Goal: Information Seeking & Learning: Learn about a topic

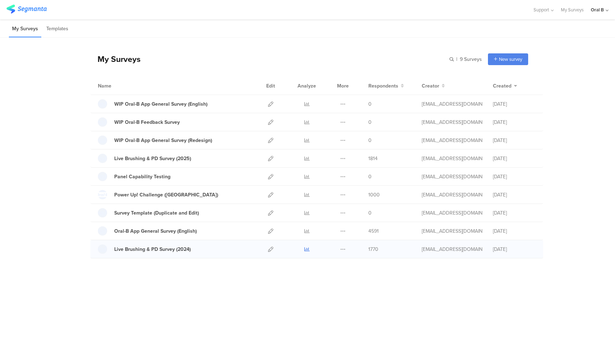
click at [308, 248] on icon at bounding box center [306, 248] width 5 height 5
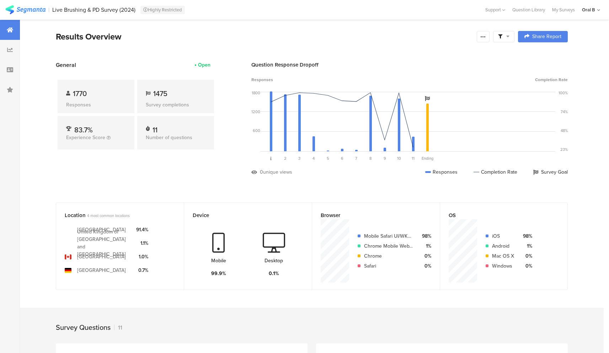
click at [36, 7] on img at bounding box center [25, 9] width 40 height 9
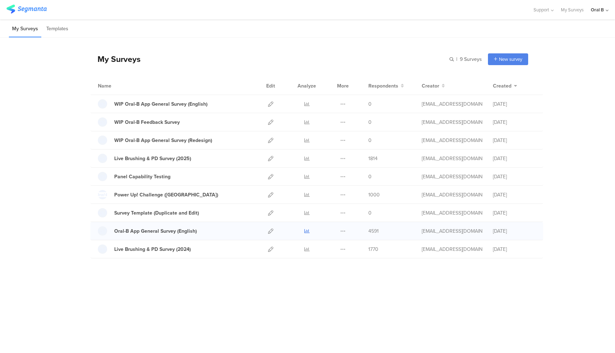
click at [306, 231] on icon at bounding box center [306, 230] width 5 height 5
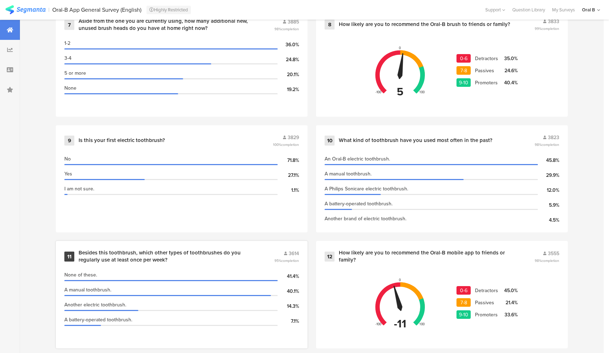
scroll to position [805, 0]
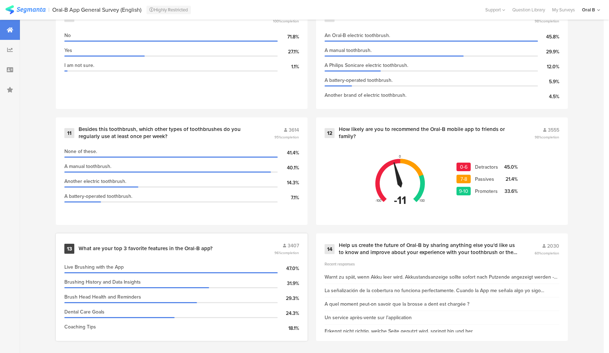
click at [179, 250] on div "13 What are your top 3 favorite features in the Oral-B app? 3407 96% completion" at bounding box center [181, 249] width 235 height 14
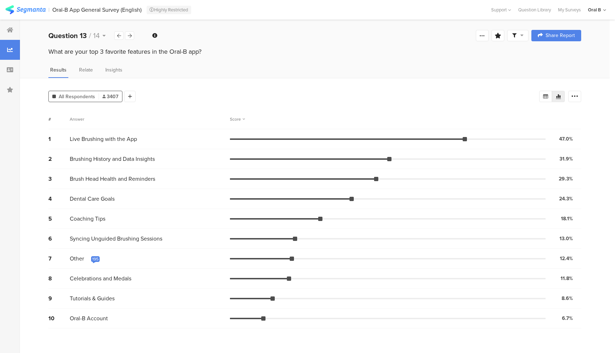
click at [98, 259] on div "195" at bounding box center [95, 259] width 6 height 6
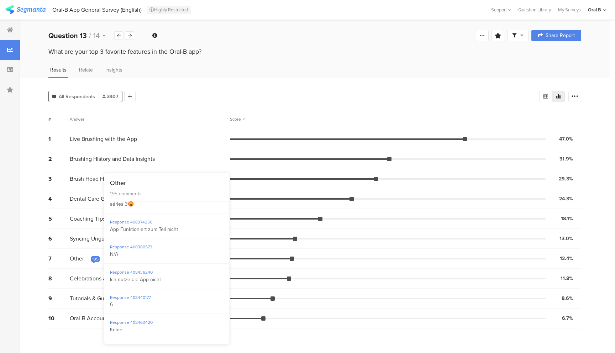
scroll to position [1283, 0]
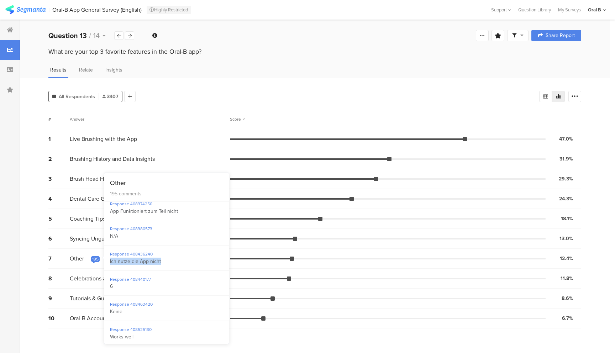
drag, startPoint x: 163, startPoint y: 286, endPoint x: 107, endPoint y: 284, distance: 55.5
click at [107, 271] on div "Response 408436240 Ich nutze die App nicht" at bounding box center [166, 257] width 124 height 25
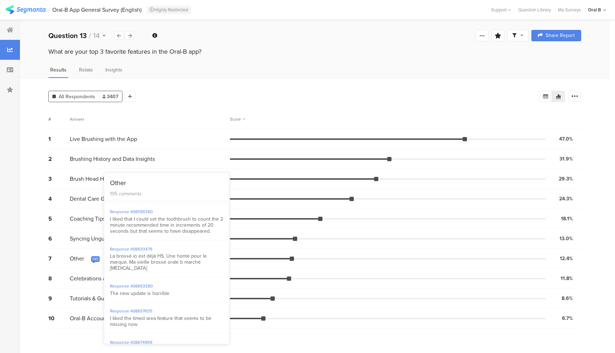
scroll to position [1437, 0]
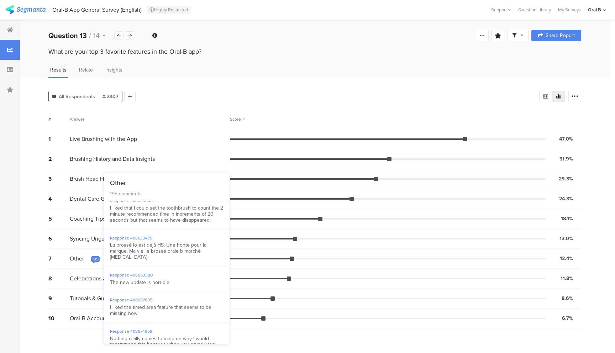
click at [165, 223] on div "I liked that I could set the toothbrush to count the 2 minute recommended time …" at bounding box center [166, 214] width 113 height 18
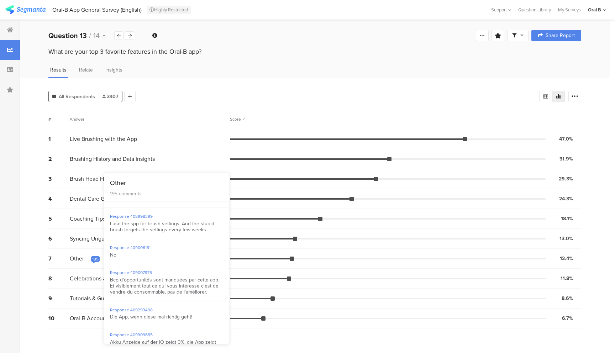
scroll to position [1997, 0]
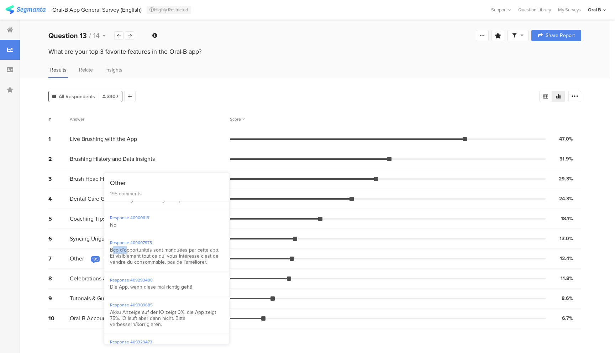
drag, startPoint x: 111, startPoint y: 280, endPoint x: 126, endPoint y: 281, distance: 14.9
click at [126, 265] on div "Bcp d'opportunités sont manquées par cette app. Et visiblement tout ce qui vous…" at bounding box center [166, 256] width 113 height 18
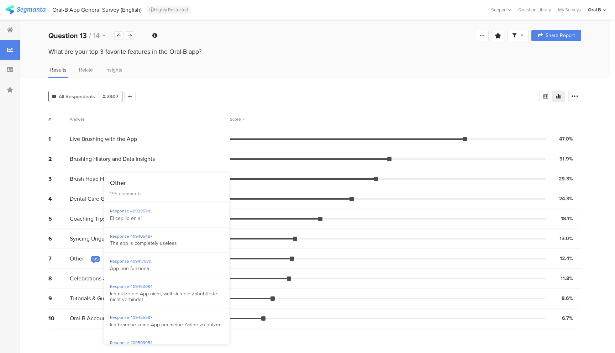
scroll to position [2200, 0]
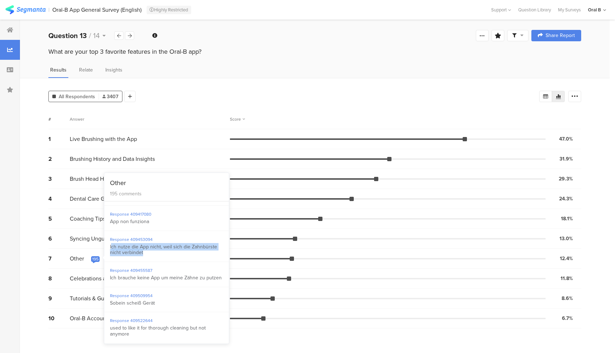
drag, startPoint x: 155, startPoint y: 282, endPoint x: 112, endPoint y: 278, distance: 43.9
click at [111, 256] on div "Ich nutze die App nicht, weil sich die Zahnbürste nicht verbindet" at bounding box center [166, 250] width 113 height 12
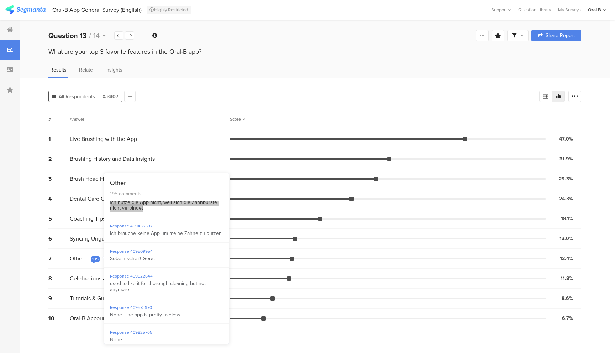
scroll to position [2246, 0]
drag, startPoint x: 138, startPoint y: 321, endPoint x: 113, endPoint y: 320, distance: 24.6
click at [113, 291] on div "used to like it for thorough cleaning but not anymore" at bounding box center [166, 285] width 113 height 12
click at [133, 291] on div "used to like it for thorough cleaning but not anymore" at bounding box center [166, 285] width 113 height 12
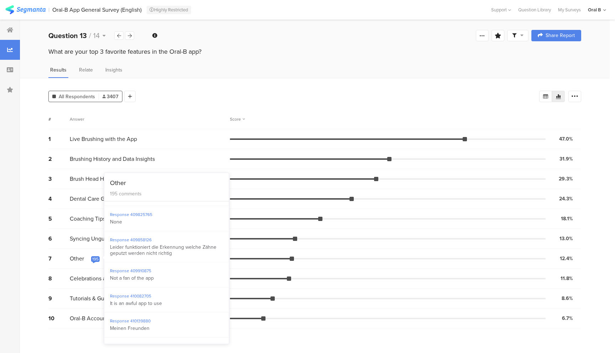
scroll to position [2363, 0]
drag, startPoint x: 170, startPoint y: 289, endPoint x: 110, endPoint y: 282, distance: 60.2
click at [110, 256] on div "Leider funktioniert die Erkennung welche Zähne geputzt werden nicht richtig" at bounding box center [166, 250] width 113 height 12
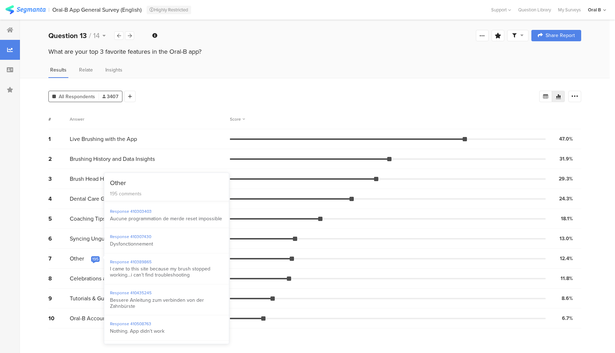
scroll to position [2651, 0]
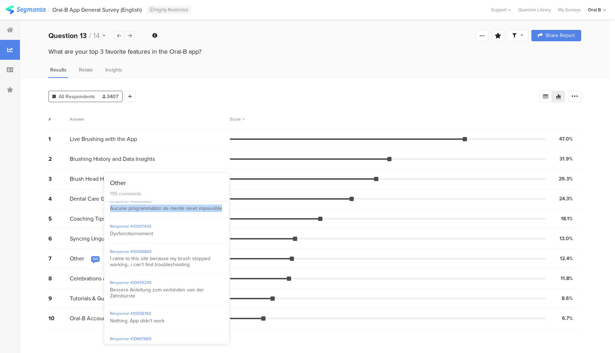
drag, startPoint x: 140, startPoint y: 252, endPoint x: 108, endPoint y: 246, distance: 32.9
click at [108, 218] on div "Response 410303403 Aucune programmation de merde reset impossible" at bounding box center [166, 204] width 124 height 25
click at [163, 255] on div "Response 410389865" at bounding box center [166, 252] width 113 height 6
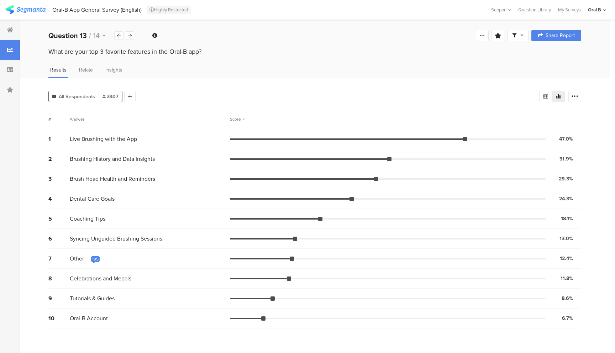
click at [94, 259] on div "195" at bounding box center [95, 259] width 6 height 6
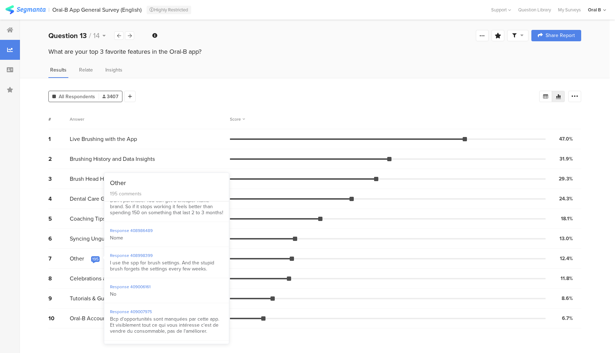
scroll to position [1927, 0]
drag, startPoint x: 205, startPoint y: 301, endPoint x: 107, endPoint y: 294, distance: 98.4
click at [107, 279] on div "Response 408998399 I use the spp for brush settings. And the stupid brush forge…" at bounding box center [166, 263] width 124 height 31
copy div "I use the spp for brush settings. And the stupid brush forgets the settings eve…"
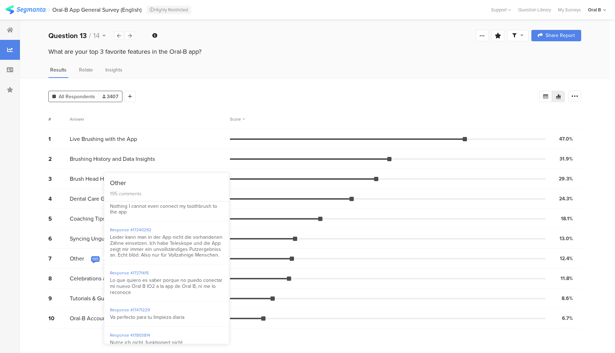
scroll to position [5467, 0]
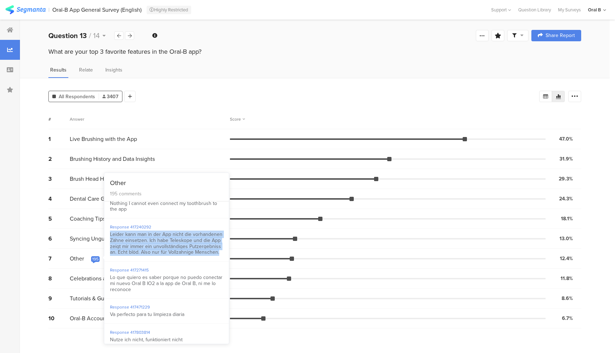
drag, startPoint x: 189, startPoint y: 293, endPoint x: 110, endPoint y: 271, distance: 82.4
click at [110, 255] on div "Leider kann man in der App nicht die vorhandenen Zähne einsetzen. Ich habe Tele…" at bounding box center [166, 244] width 113 height 24
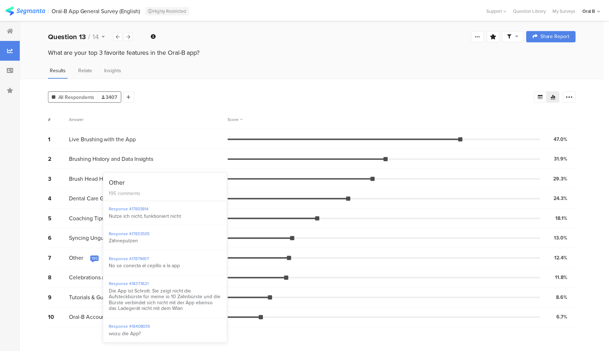
scroll to position [5632, 0]
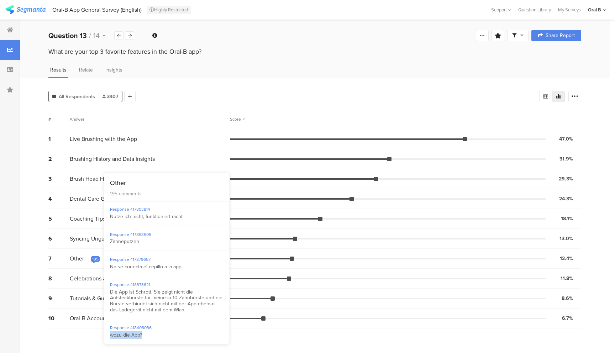
drag, startPoint x: 151, startPoint y: 336, endPoint x: 109, endPoint y: 337, distance: 42.0
click at [109, 337] on div "Response 418408036 wozu die App?" at bounding box center [166, 331] width 124 height 25
click at [343, 49] on div "What are your top 3 favorite features in the Oral-B app?" at bounding box center [314, 51] width 532 height 9
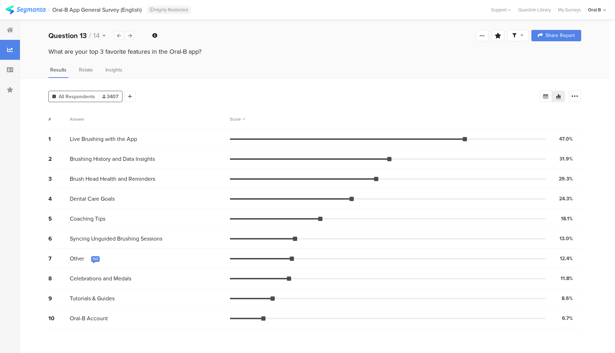
click at [513, 39] on div at bounding box center [517, 35] width 21 height 11
click at [506, 93] on span "Edit Sample" at bounding box center [500, 94] width 26 height 7
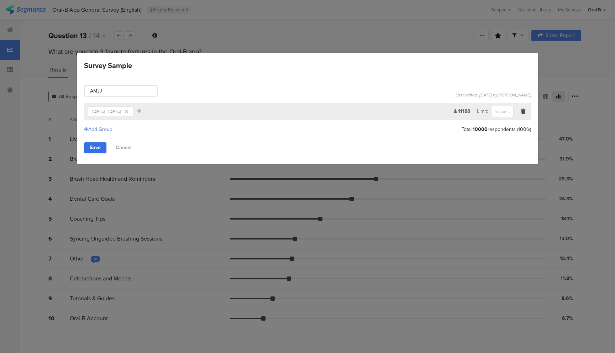
click at [100, 145] on link "Save" at bounding box center [95, 147] width 22 height 11
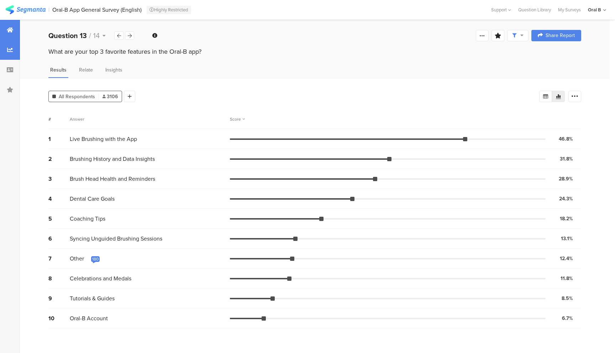
click at [8, 28] on icon at bounding box center [10, 30] width 6 height 6
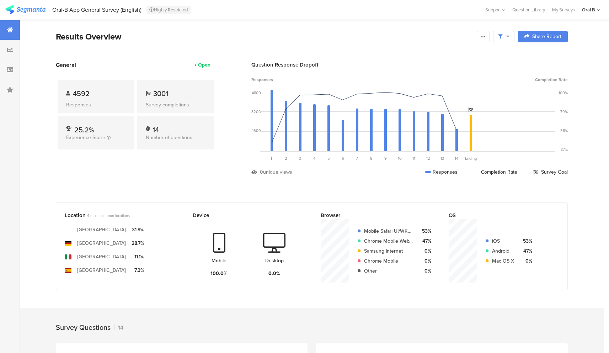
click at [84, 227] on div "[GEOGRAPHIC_DATA]" at bounding box center [101, 229] width 49 height 7
click at [78, 214] on div "Location 4 most common locations" at bounding box center [114, 215] width 99 height 8
drag, startPoint x: 172, startPoint y: 174, endPoint x: 179, endPoint y: 206, distance: 32.8
click at [172, 174] on div "General Open 4592 Responses 3001 Survey completions 25.2% Experience Score 14 N…" at bounding box center [136, 124] width 160 height 126
click at [505, 36] on span at bounding box center [503, 36] width 11 height 6
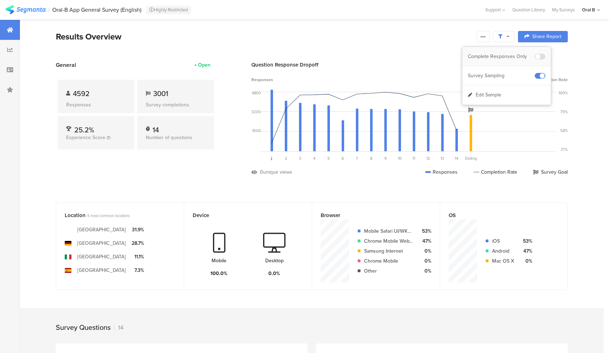
click at [543, 56] on span at bounding box center [540, 57] width 11 height 6
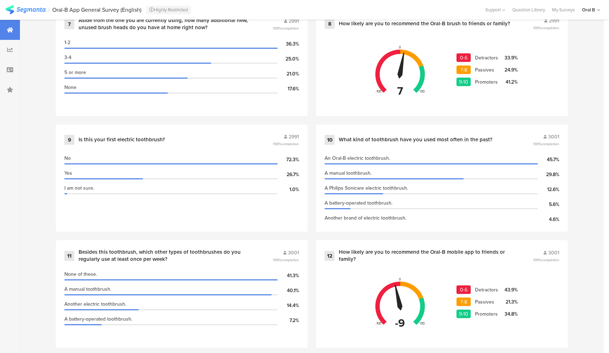
scroll to position [547, 0]
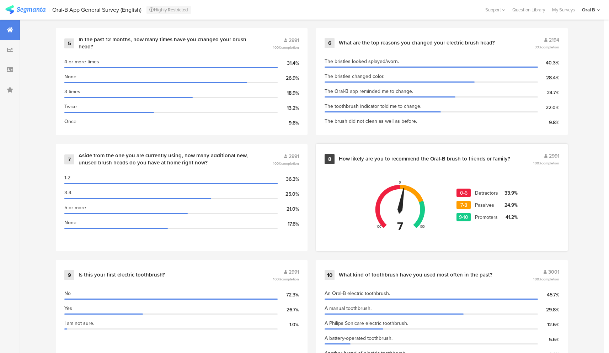
click at [470, 158] on div "How likely are you to recommend the Oral-B brush to friends or family?" at bounding box center [424, 158] width 171 height 7
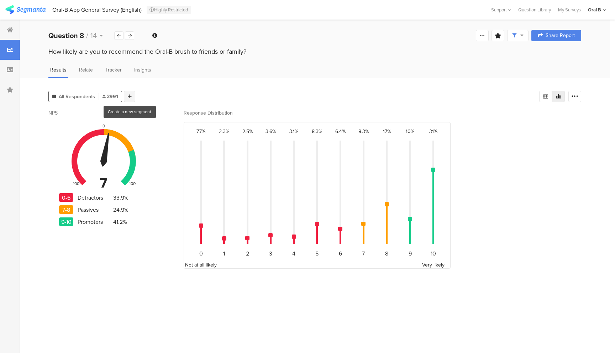
click at [128, 95] on icon at bounding box center [130, 96] width 4 height 5
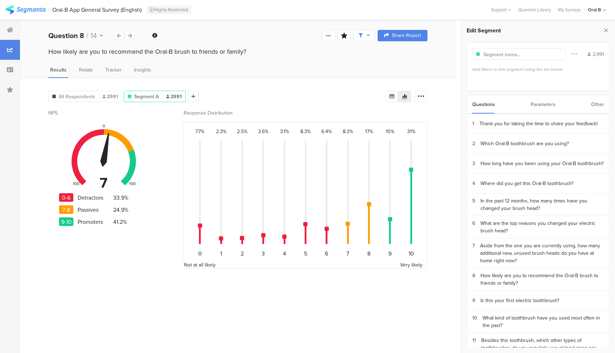
click at [551, 103] on div "Parameters" at bounding box center [542, 104] width 25 height 18
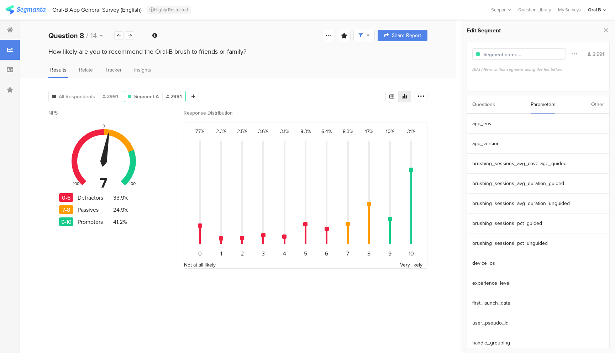
click at [498, 107] on div "Questions Parameters Other" at bounding box center [537, 104] width 143 height 19
click at [485, 101] on div "Questions" at bounding box center [483, 104] width 23 height 18
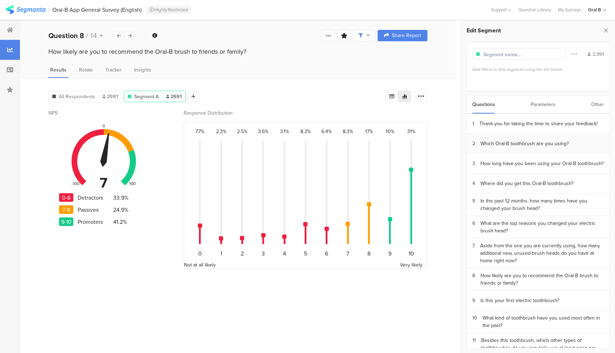
click at [519, 142] on div "Which Oral-B toothbrush are you using?" at bounding box center [524, 143] width 88 height 7
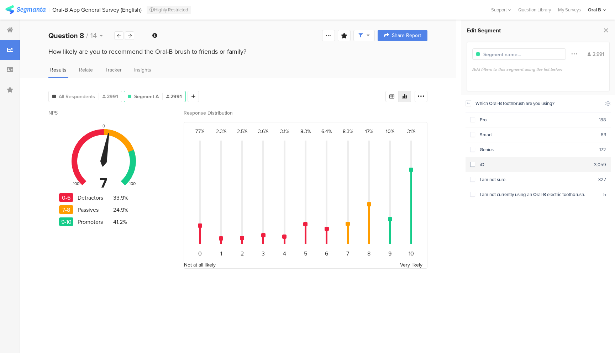
click at [474, 162] on span at bounding box center [472, 164] width 5 height 5
